Goal: Transaction & Acquisition: Purchase product/service

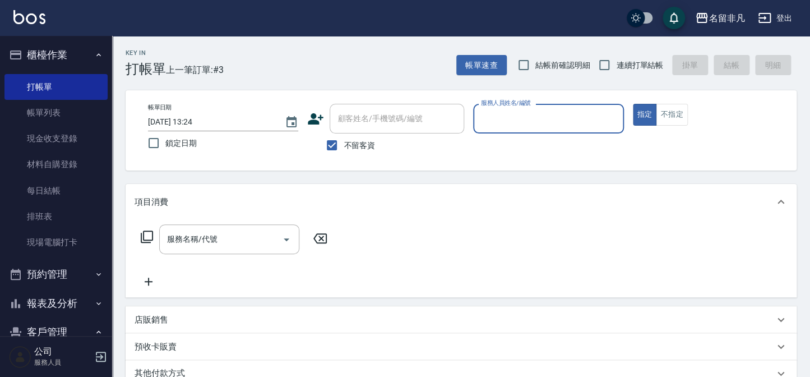
drag, startPoint x: 644, startPoint y: 110, endPoint x: 560, endPoint y: 106, distance: 84.1
click at [639, 110] on button "指定" at bounding box center [645, 115] width 24 height 22
click at [554, 110] on input "服務人員姓名/編號" at bounding box center [548, 119] width 140 height 20
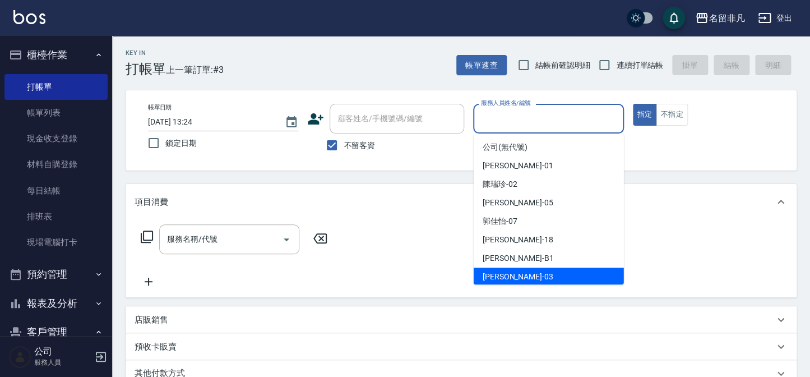
click at [525, 276] on div "[PERSON_NAME] -03" at bounding box center [549, 276] width 150 height 18
type input "[PERSON_NAME]-03"
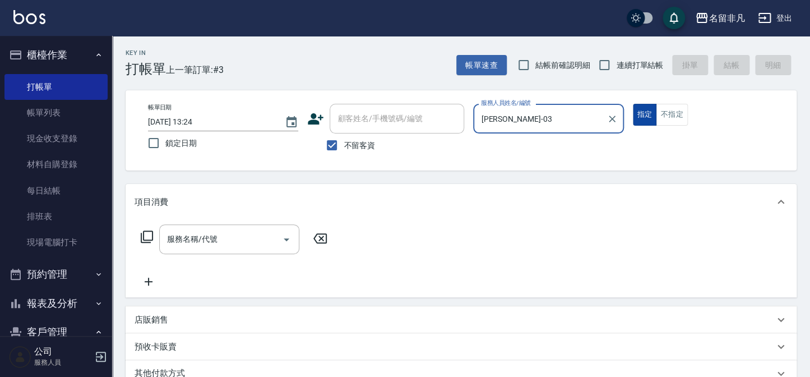
click at [641, 112] on button "指定" at bounding box center [645, 115] width 24 height 22
click at [146, 234] on icon at bounding box center [146, 236] width 13 height 13
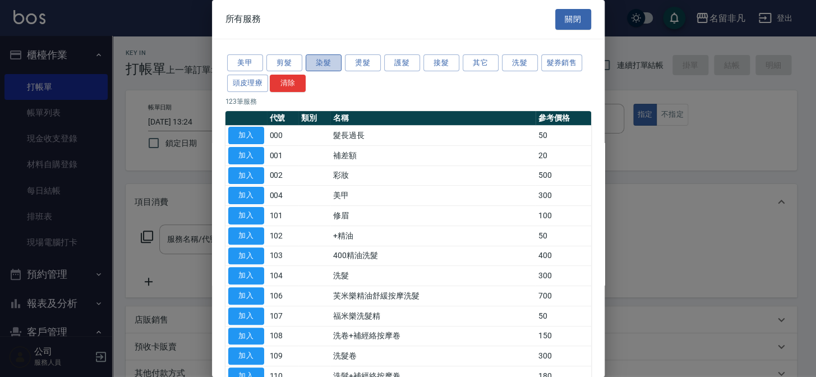
click at [321, 60] on button "染髮" at bounding box center [323, 62] width 36 height 17
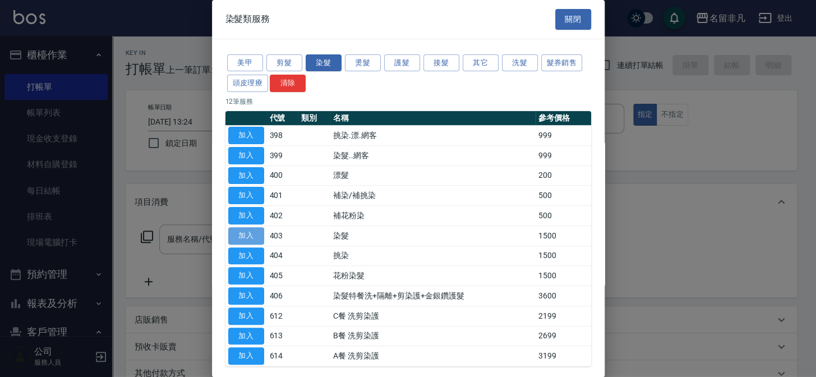
click at [253, 228] on button "加入" at bounding box center [246, 235] width 36 height 17
type input "染髮(403)"
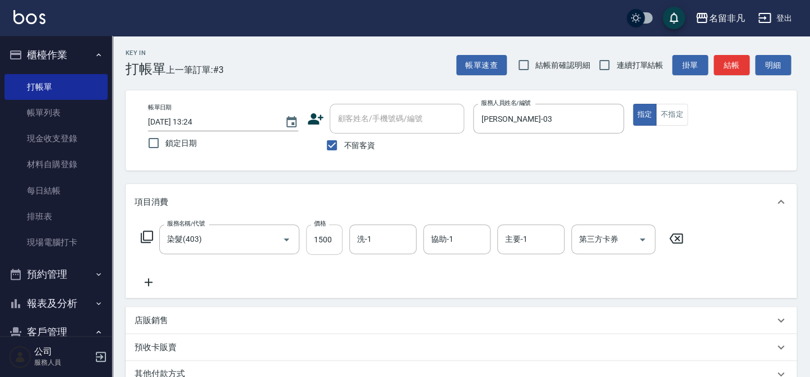
click at [320, 237] on input "1500" at bounding box center [324, 239] width 36 height 30
type input "1800"
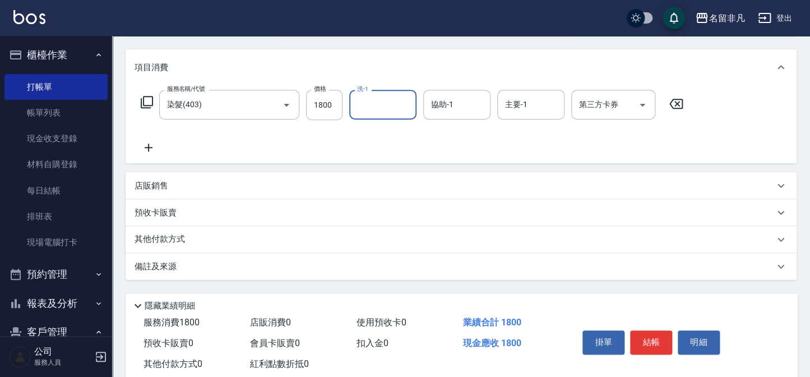
scroll to position [152, 0]
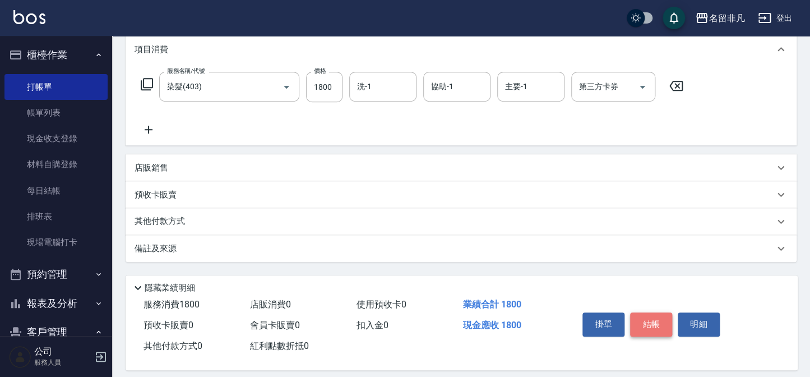
click at [649, 322] on button "結帳" at bounding box center [651, 324] width 42 height 24
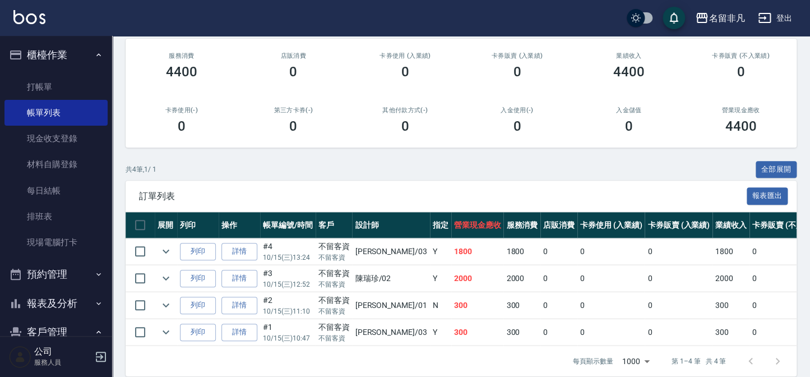
scroll to position [154, 0]
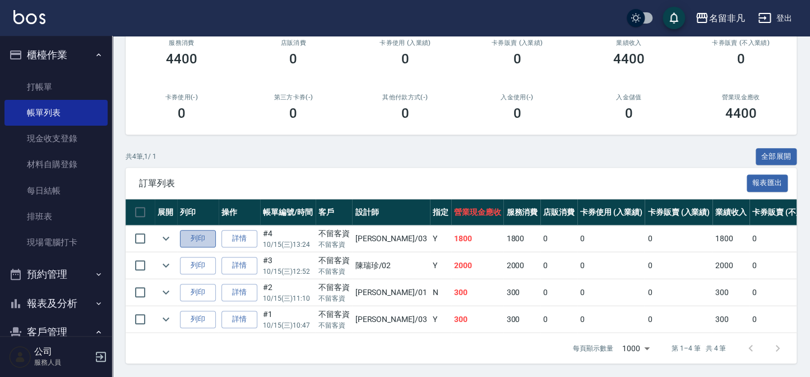
click at [193, 230] on button "列印" at bounding box center [198, 238] width 36 height 17
